Goal: Obtain resource: Obtain resource

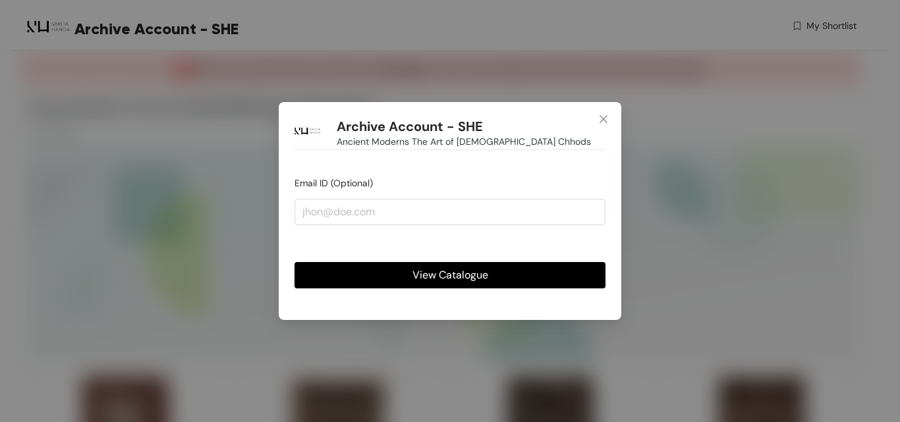
click at [474, 275] on span "View Catalogue" at bounding box center [450, 275] width 76 height 16
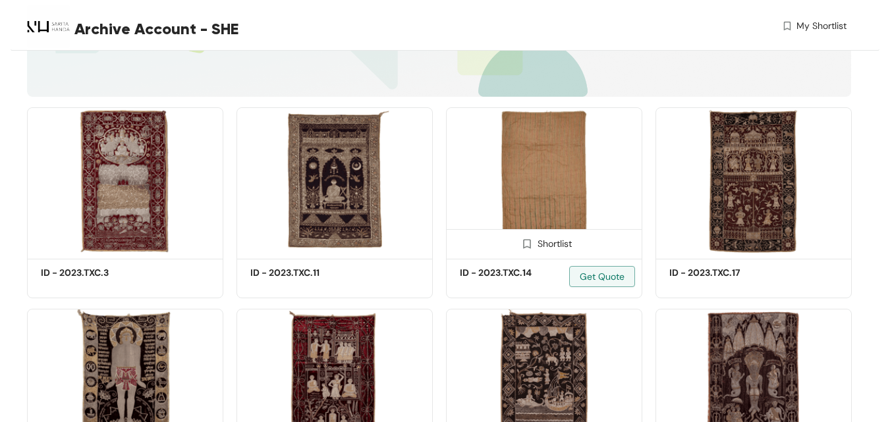
scroll to position [329, 0]
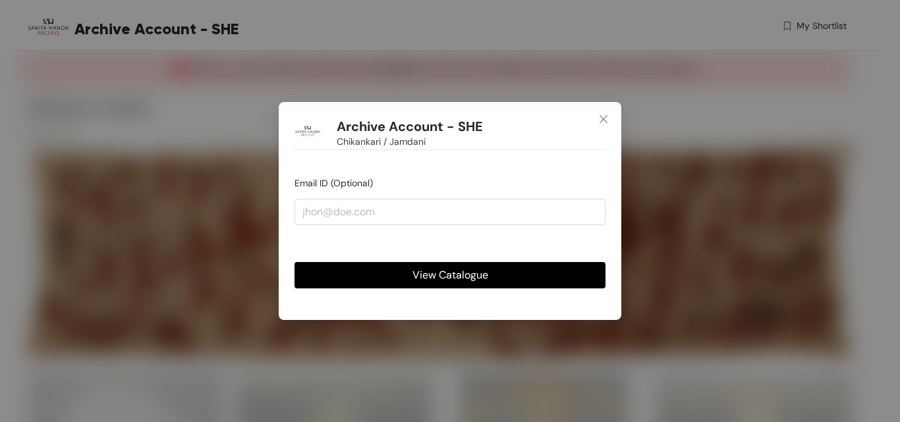
drag, startPoint x: 457, startPoint y: 277, endPoint x: 474, endPoint y: 279, distance: 16.7
click at [457, 278] on span "View Catalogue" at bounding box center [450, 275] width 76 height 16
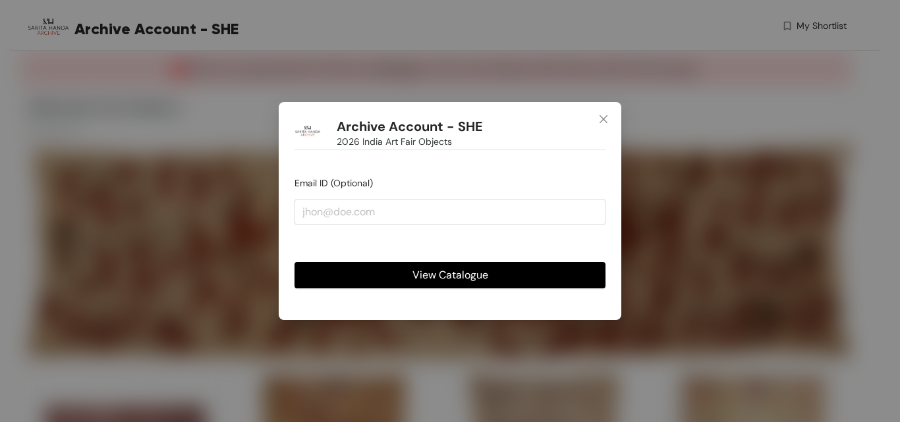
click at [467, 279] on span "View Catalogue" at bounding box center [450, 275] width 76 height 16
